Goal: Find specific page/section: Find specific page/section

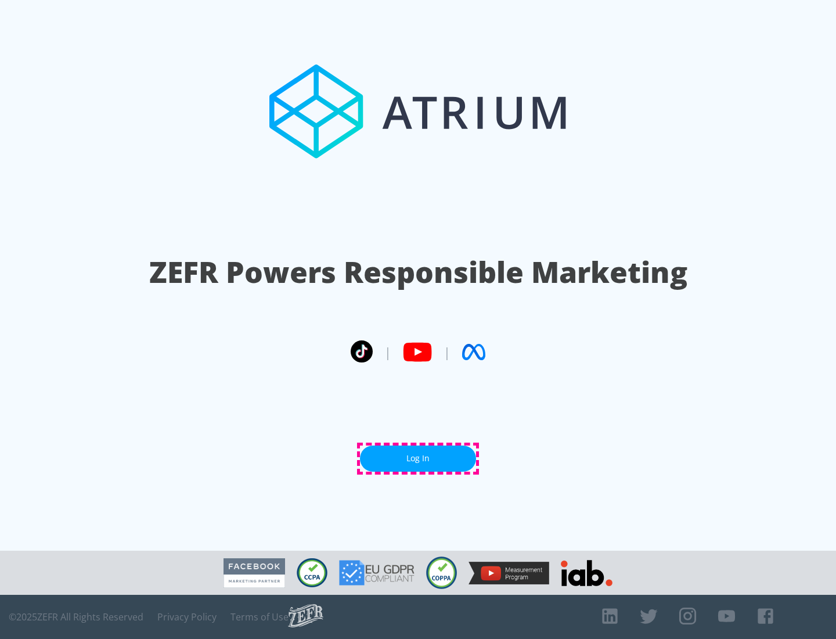
click at [418, 458] on link "Log In" at bounding box center [418, 459] width 116 height 26
